Goal: Information Seeking & Learning: Compare options

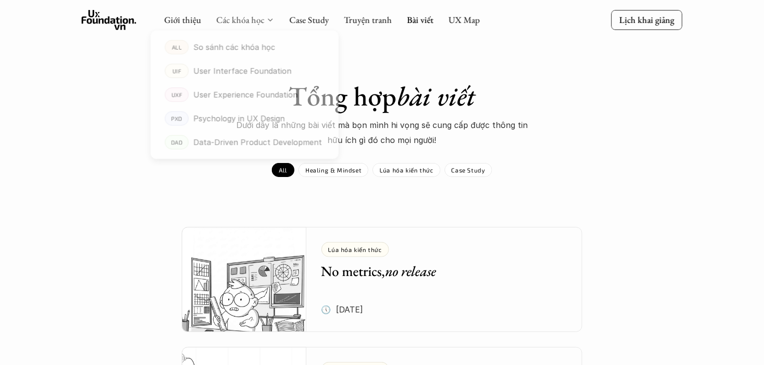
click at [234, 18] on link "Các khóa học" at bounding box center [240, 20] width 48 height 12
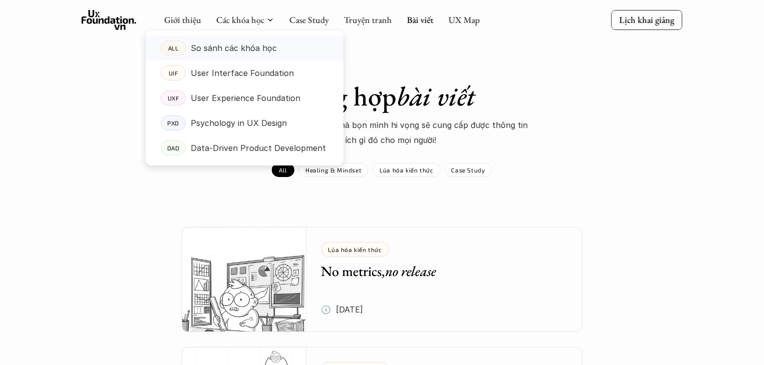
click at [218, 42] on p "So sánh các khóa học" at bounding box center [234, 48] width 86 height 15
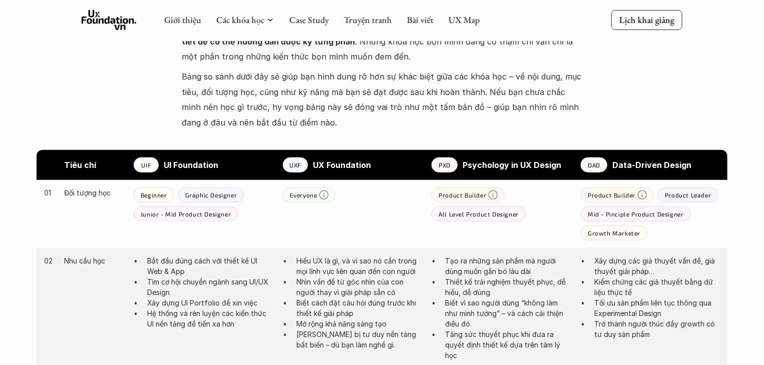
scroll to position [500, 0]
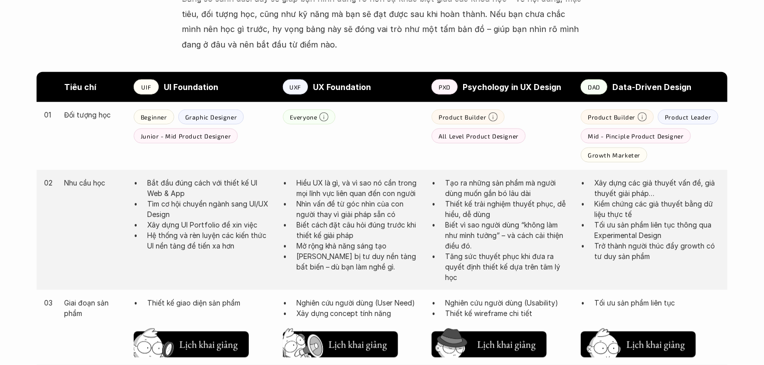
click at [501, 135] on p "All Level Product Designer" at bounding box center [478, 136] width 80 height 7
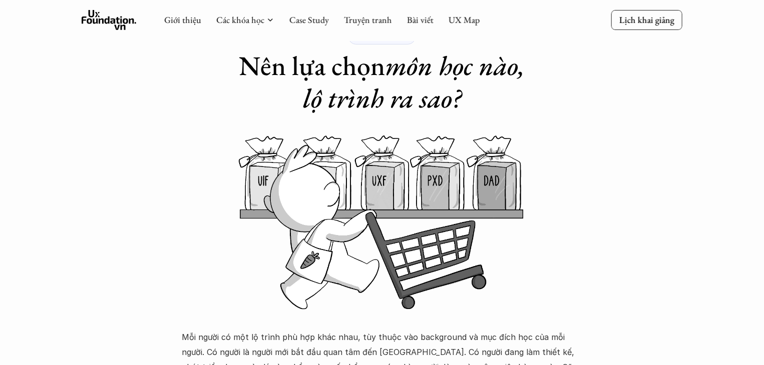
scroll to position [0, 0]
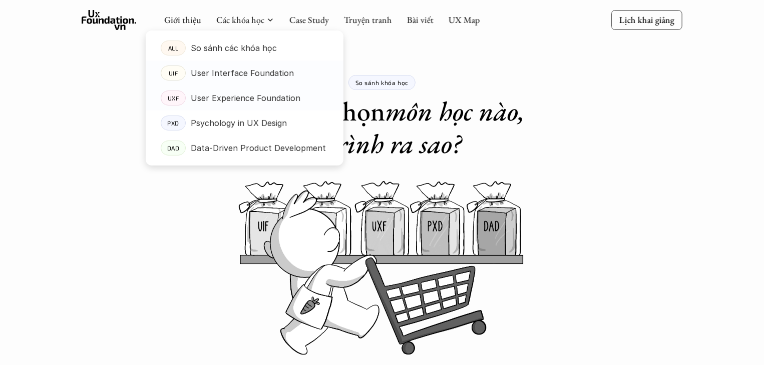
click at [245, 100] on p "User Experience Foundation" at bounding box center [246, 98] width 110 height 15
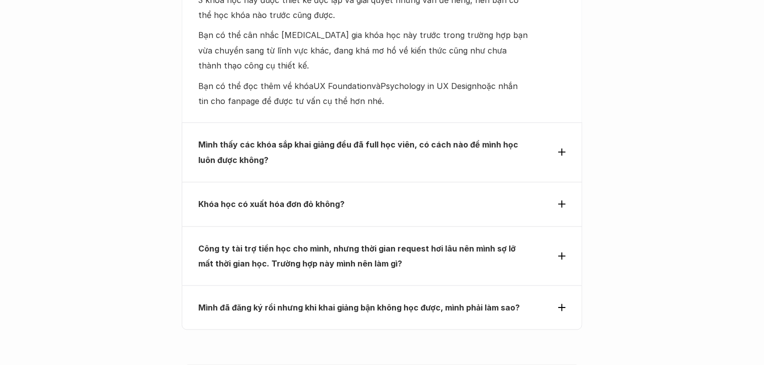
scroll to position [4354, 0]
click at [219, 139] on strong "Mình thấy các khóa sắp khai giảng đều đã full học viên, có cách nào để mình học…" at bounding box center [359, 151] width 322 height 25
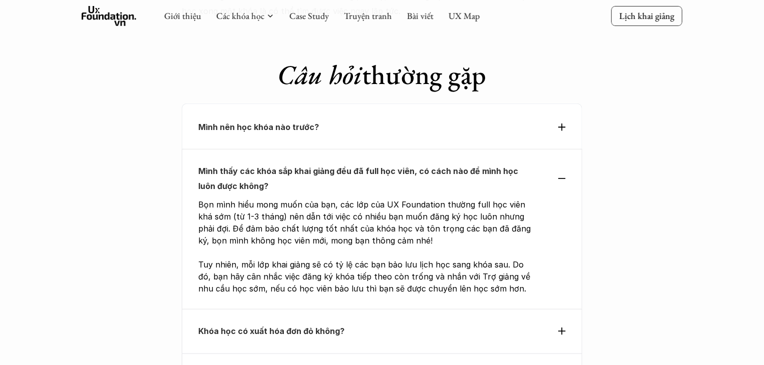
scroll to position [4303, 0]
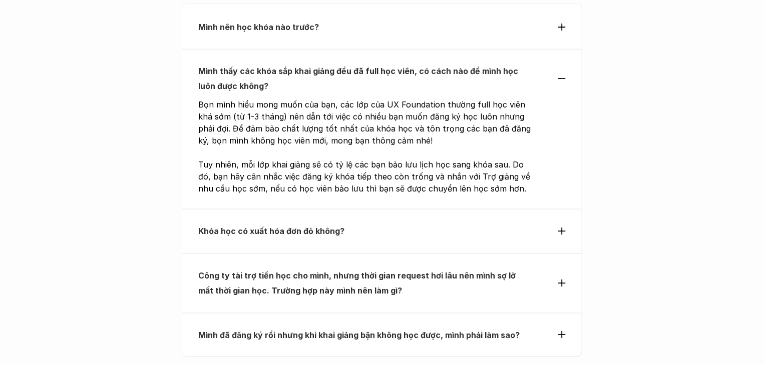
click at [280, 226] on strong "Khóa học có xuất hóa đơn đỏ không?" at bounding box center [271, 231] width 146 height 10
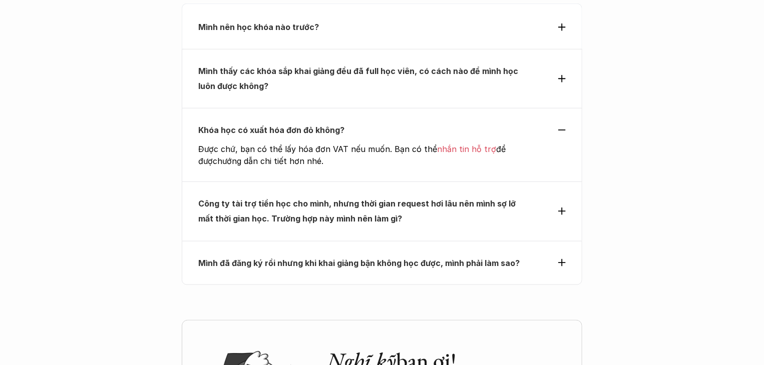
click at [302, 196] on p "Công ty tài trợ tiền học cho mình, nhưng thời gian request hơi lâu nên mình sợ …" at bounding box center [363, 211] width 331 height 31
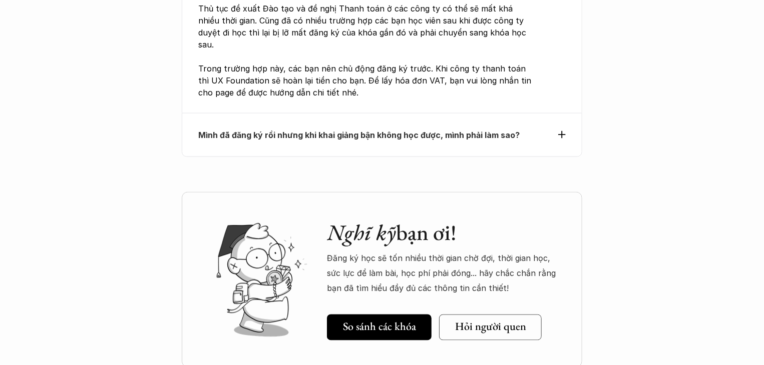
scroll to position [4604, 0]
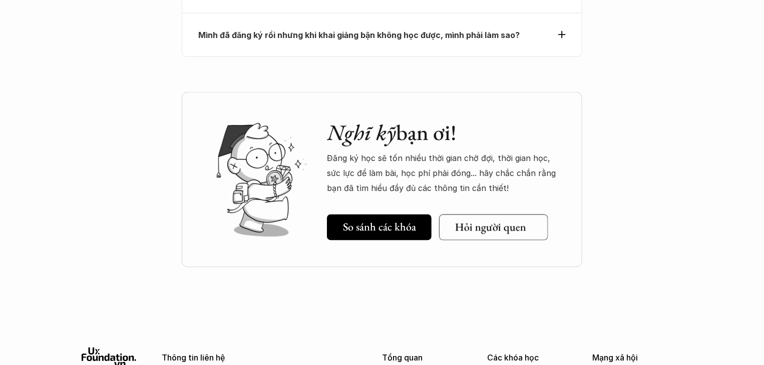
click at [518, 215] on link "Hỏi người quen" at bounding box center [493, 228] width 109 height 26
